Goal: Transaction & Acquisition: Subscribe to service/newsletter

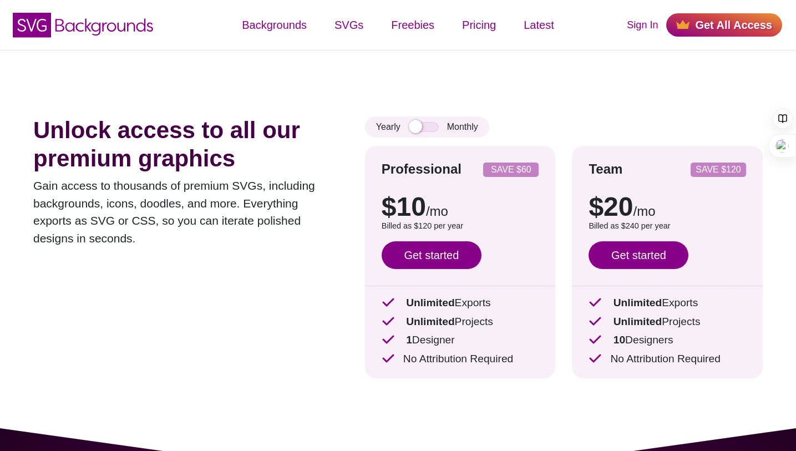
click at [617, 168] on strong "Team" at bounding box center [605, 168] width 34 height 15
click at [597, 166] on strong "Team" at bounding box center [605, 168] width 34 height 15
copy strong "Team"
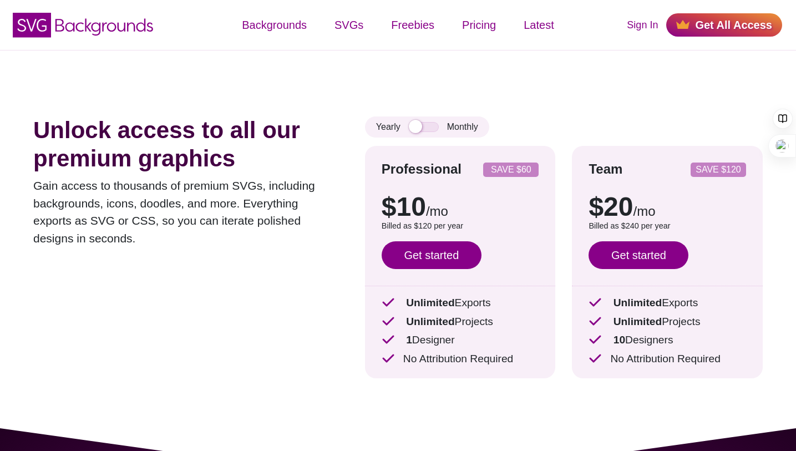
click at [630, 228] on p "Billed as $240 per year" at bounding box center [666, 226] width 157 height 12
copy p "240"
click at [416, 166] on strong "Professional" at bounding box center [421, 168] width 80 height 15
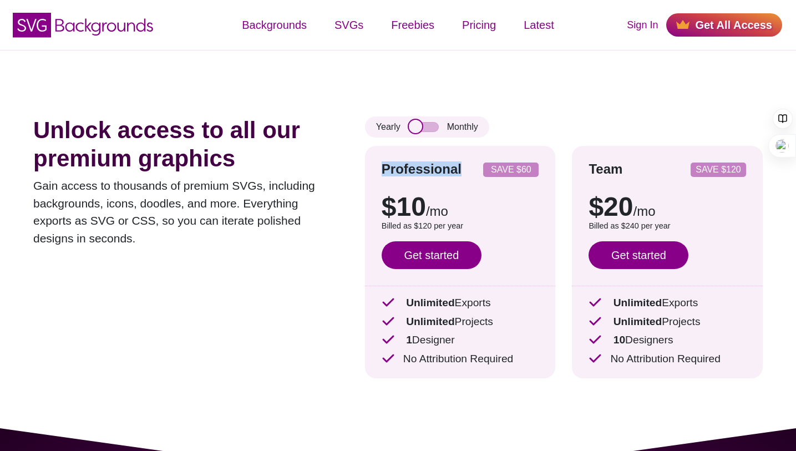
click at [430, 127] on input "checkbox" at bounding box center [424, 127] width 30 height 10
click at [416, 215] on p "$10 /mo" at bounding box center [459, 207] width 157 height 27
click at [421, 129] on input "checkbox" at bounding box center [424, 127] width 30 height 10
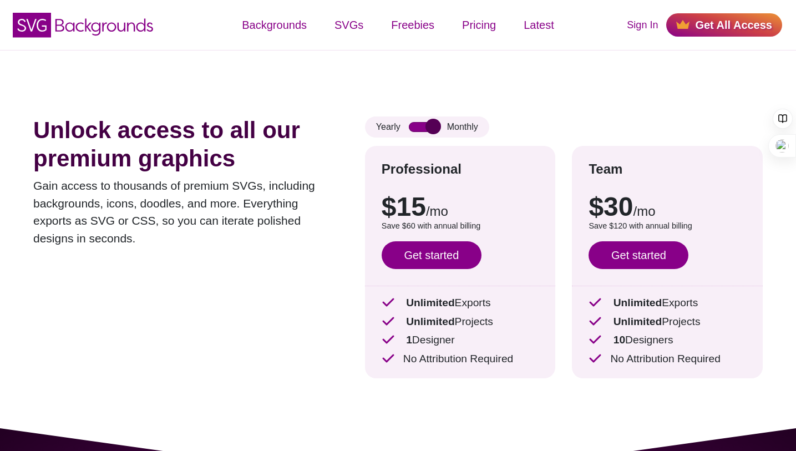
click at [422, 129] on input "checkbox" at bounding box center [424, 127] width 30 height 10
checkbox input "false"
click at [397, 167] on strong "Professional" at bounding box center [421, 168] width 80 height 15
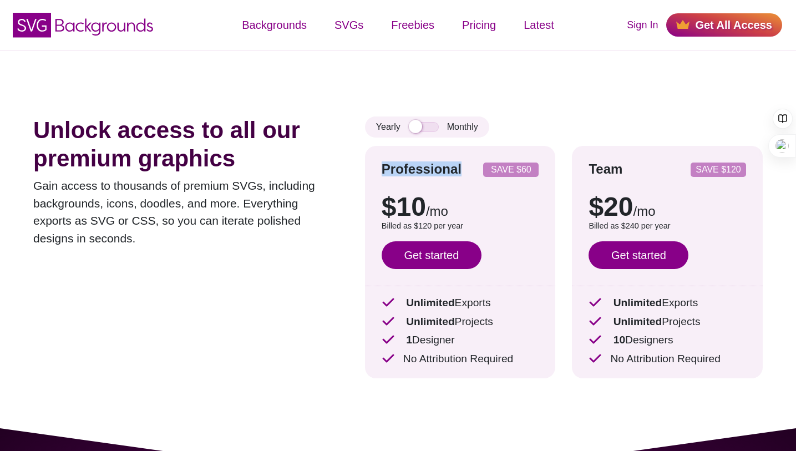
copy strong "Professional"
click at [426, 228] on p "Billed as $120 per year" at bounding box center [459, 226] width 157 height 12
copy p "120"
